Goal: Task Accomplishment & Management: Manage account settings

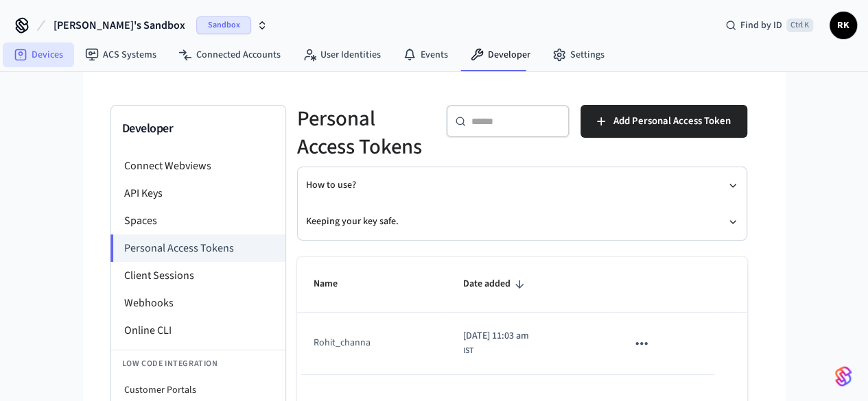
click at [41, 57] on link "Devices" at bounding box center [38, 55] width 71 height 25
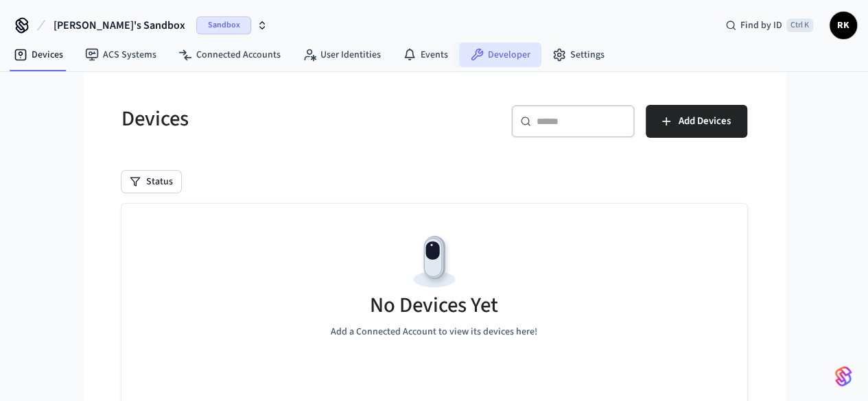
click at [491, 51] on link "Developer" at bounding box center [500, 55] width 82 height 25
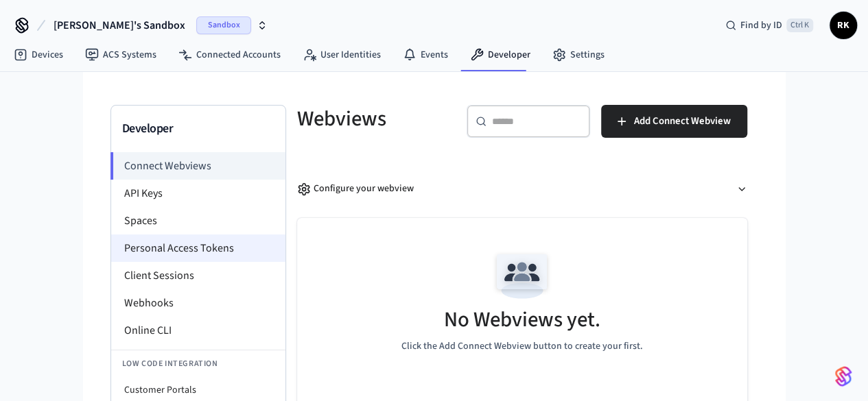
scroll to position [97, 0]
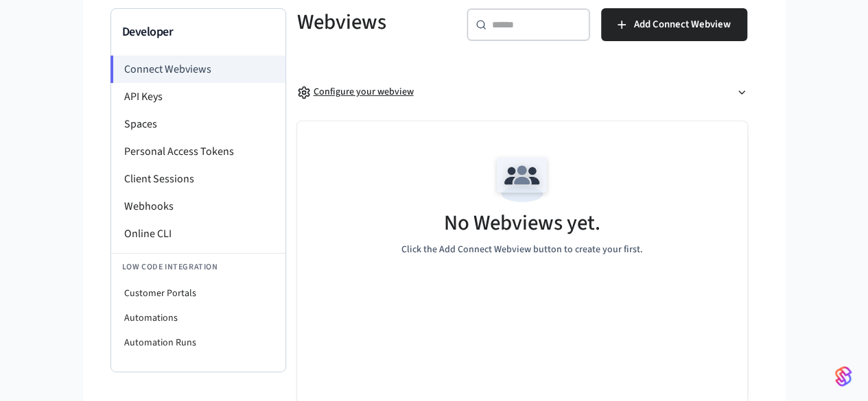
click at [300, 89] on div "Configure your webview" at bounding box center [355, 92] width 117 height 14
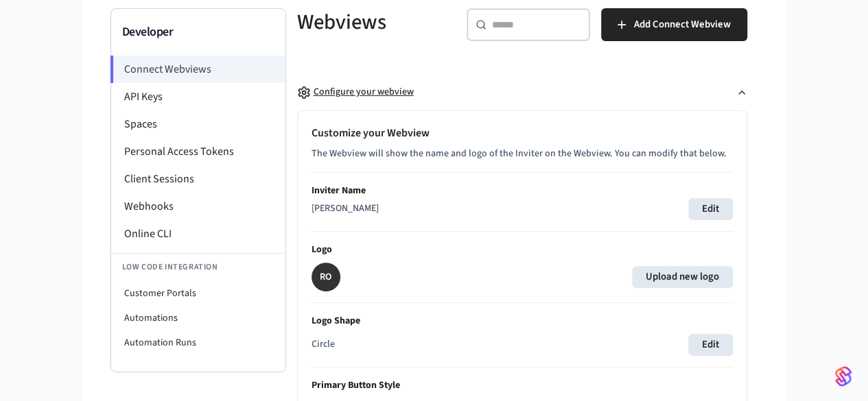
click at [297, 91] on div "Configure your webview" at bounding box center [355, 92] width 117 height 14
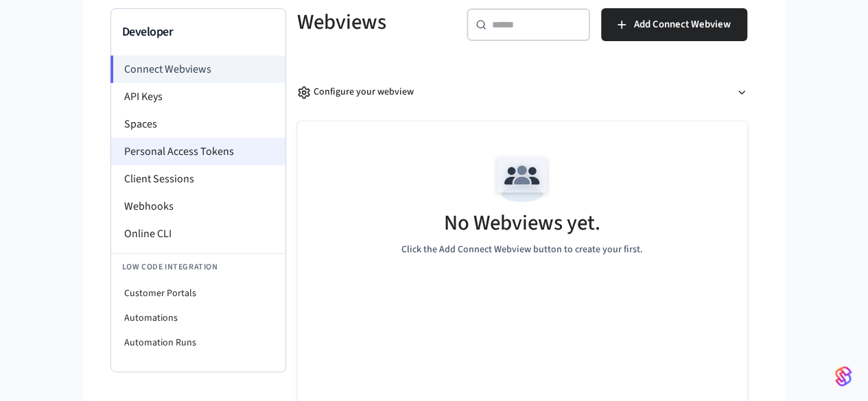
scroll to position [0, 0]
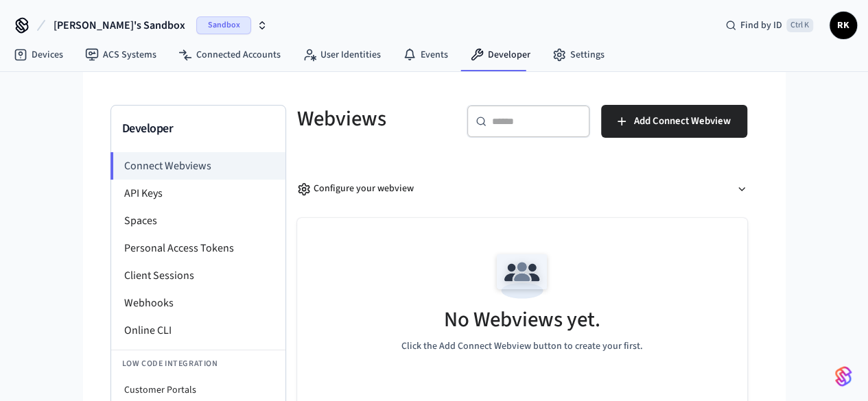
click at [196, 25] on span "Sandbox" at bounding box center [223, 25] width 55 height 18
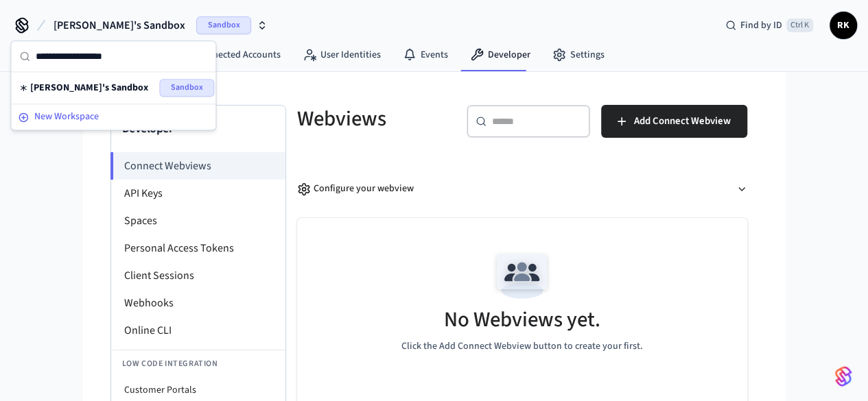
click at [82, 115] on span "New Workspace" at bounding box center [66, 117] width 64 height 14
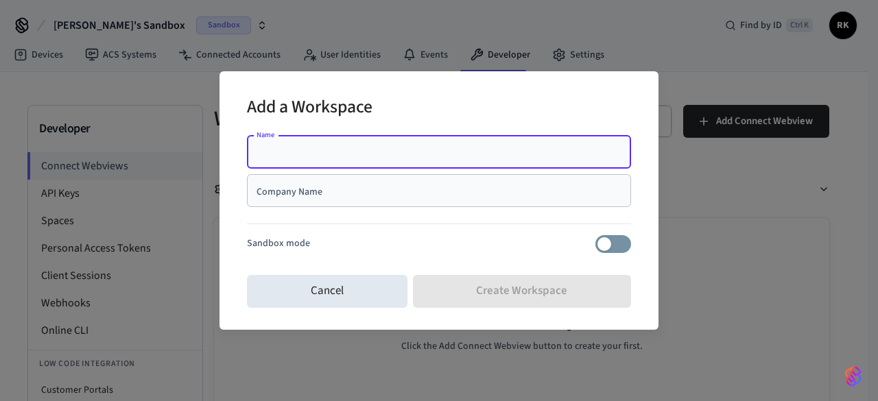
click at [620, 36] on div "Add a Workspace Name Name Company Name Company Name Sandbox mode Cancel Create …" at bounding box center [439, 200] width 878 height 401
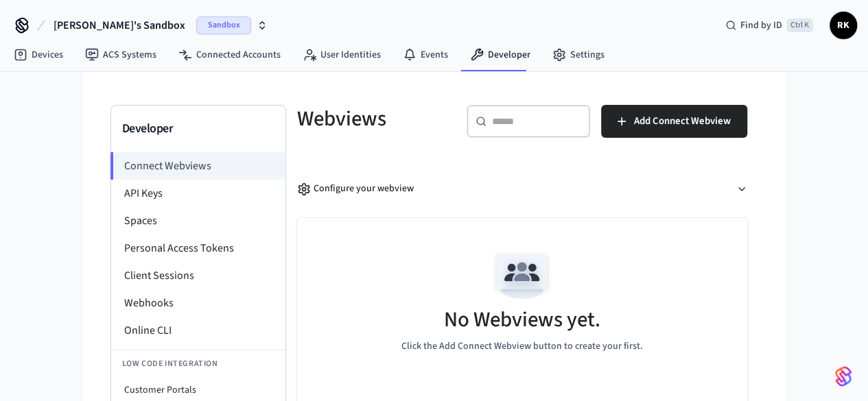
click at [196, 24] on span "Sandbox" at bounding box center [223, 25] width 55 height 18
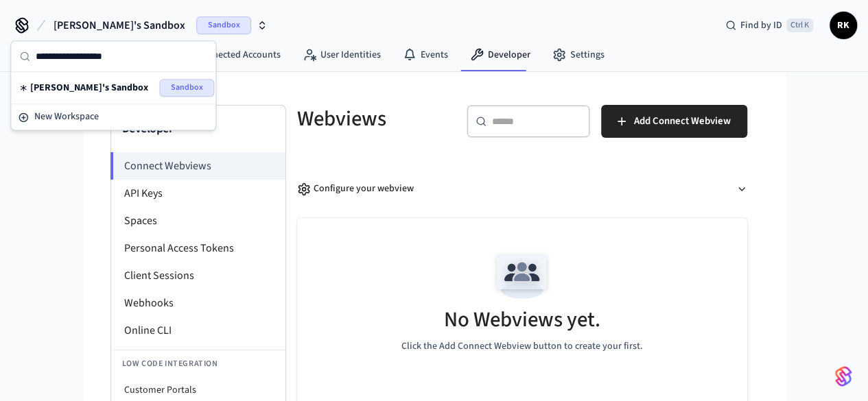
click at [160, 87] on span "Sandbox" at bounding box center [186, 88] width 55 height 18
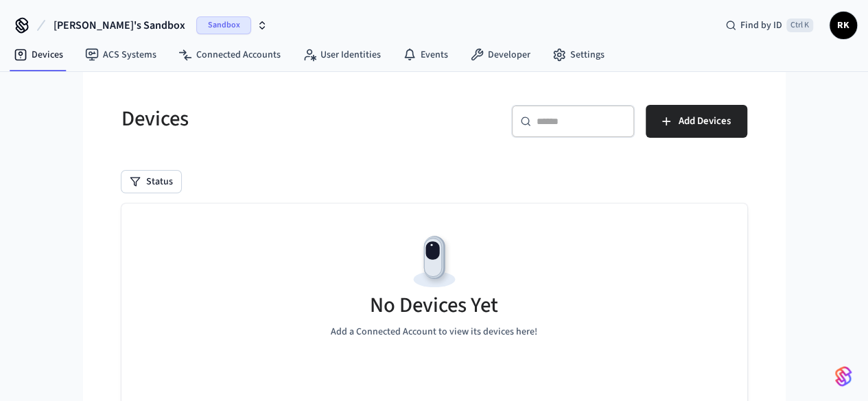
click at [196, 28] on span "Sandbox" at bounding box center [223, 25] width 55 height 18
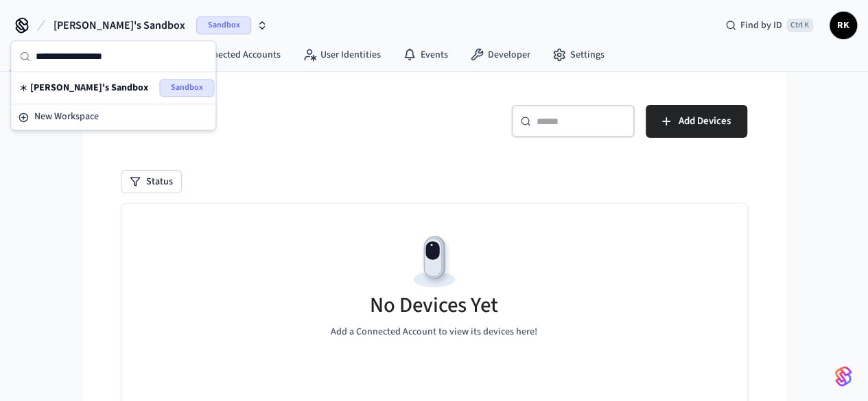
click at [196, 28] on span "Sandbox" at bounding box center [223, 25] width 55 height 18
